Goal: Information Seeking & Learning: Find specific fact

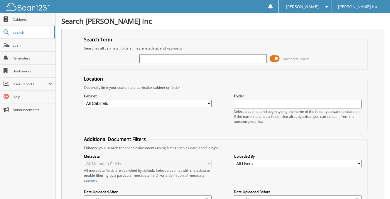
click at [177, 56] on input "text" at bounding box center [203, 58] width 128 height 9
type input "kazawic"
drag, startPoint x: 164, startPoint y: 60, endPoint x: 141, endPoint y: 59, distance: 22.9
click at [141, 59] on input "kazawic" at bounding box center [203, 58] width 128 height 9
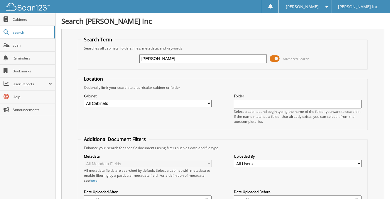
type input "[PERSON_NAME]"
drag, startPoint x: 166, startPoint y: 57, endPoint x: 131, endPoint y: 59, distance: 34.7
click at [131, 59] on div "[PERSON_NAME] Advanced Search" at bounding box center [223, 59] width 284 height 16
drag, startPoint x: 186, startPoint y: 60, endPoint x: 75, endPoint y: 57, distance: 110.4
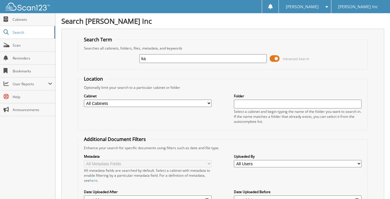
click at [75, 57] on div "Search Term Searches all cabinets, folders, files, metadata, and keywords ka Ad…" at bounding box center [222, 144] width 323 height 230
type input "[PERSON_NAME]"
click at [181, 59] on input "joseph k" at bounding box center [203, 58] width 128 height 9
type input "[PERSON_NAME]"
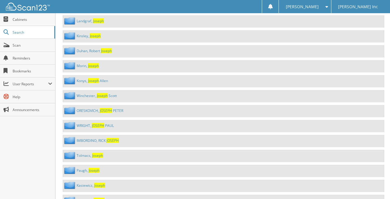
scroll to position [1116, 0]
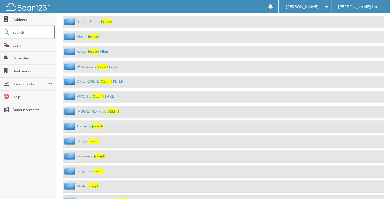
click at [87, 154] on link "K a s i e w i c z , J o s e p h" at bounding box center [91, 156] width 28 height 5
